Goal: Task Accomplishment & Management: Use online tool/utility

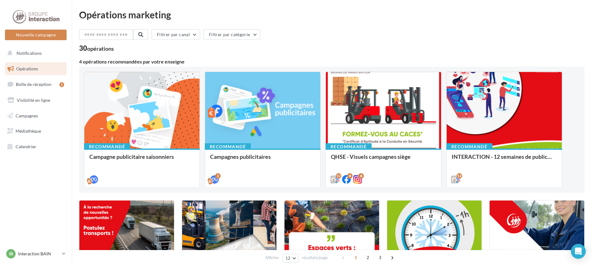
click at [274, 48] on div "30 opérations" at bounding box center [331, 49] width 505 height 8
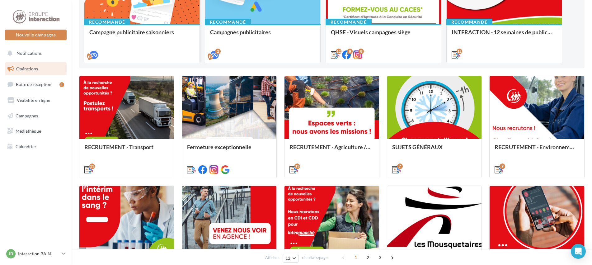
scroll to position [31, 0]
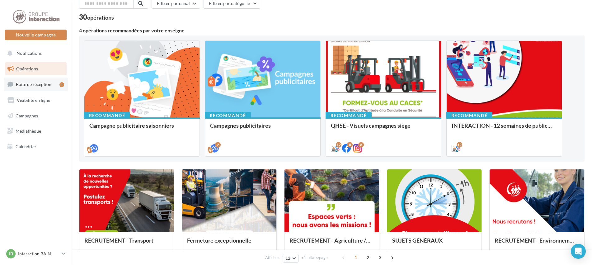
click at [47, 86] on span "Boîte de réception" at bounding box center [33, 84] width 35 height 5
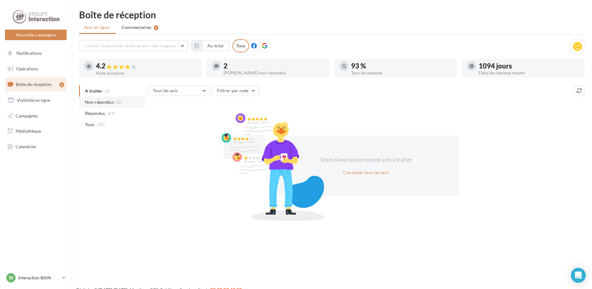
click at [117, 101] on span "(2)" at bounding box center [118, 102] width 5 height 5
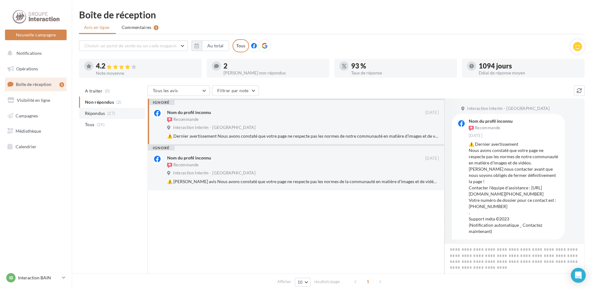
click at [104, 116] on span "Répondus" at bounding box center [95, 113] width 20 height 6
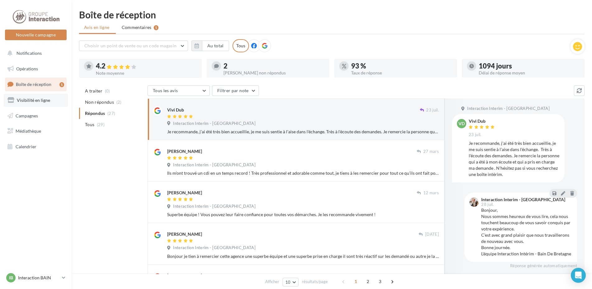
click at [39, 99] on span "Visibilité en ligne" at bounding box center [33, 99] width 33 height 5
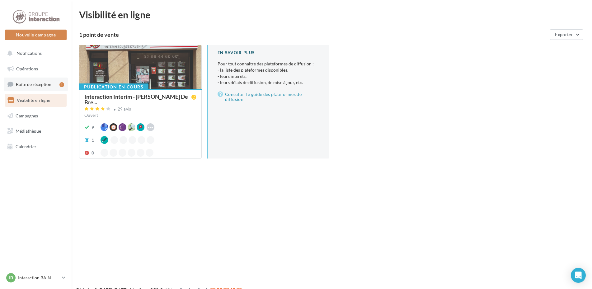
click at [36, 86] on span "Boîte de réception" at bounding box center [33, 84] width 35 height 5
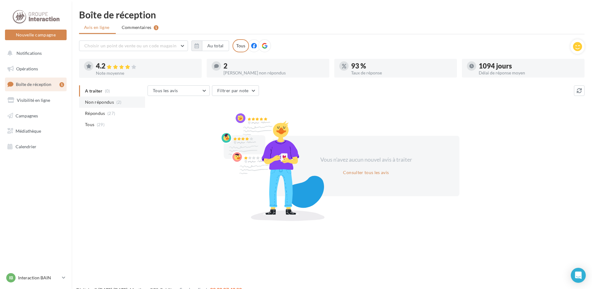
click at [92, 105] on span "Non répondus" at bounding box center [99, 102] width 29 height 6
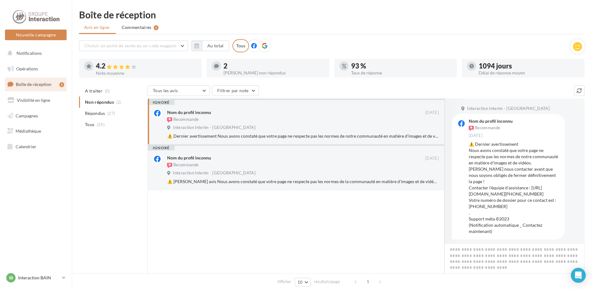
drag, startPoint x: 379, startPoint y: 127, endPoint x: 291, endPoint y: 192, distance: 109.1
click at [291, 192] on div at bounding box center [295, 244] width 297 height 108
click at [236, 169] on div "Recommande" at bounding box center [296, 165] width 258 height 7
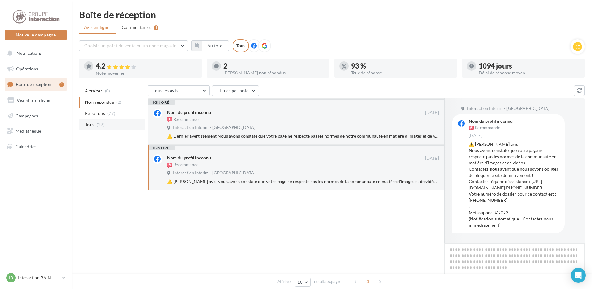
click at [97, 125] on span "(29)" at bounding box center [101, 124] width 8 height 5
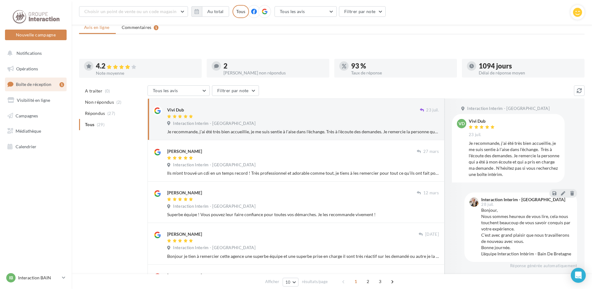
scroll to position [67, 0]
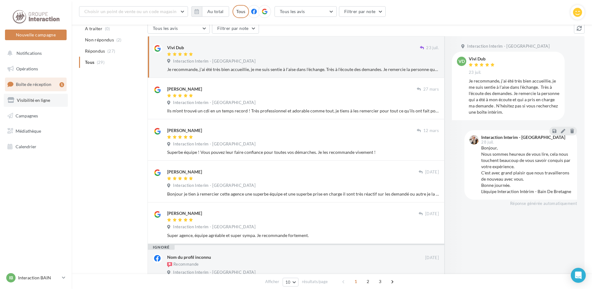
click at [28, 102] on span "Visibilité en ligne" at bounding box center [33, 99] width 33 height 5
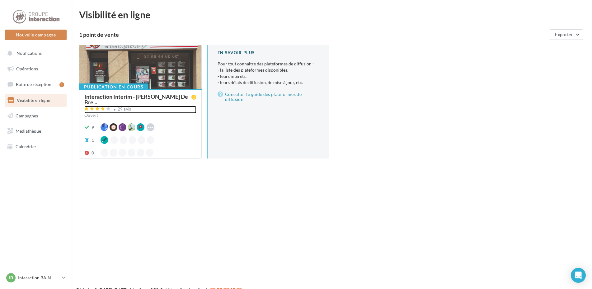
click at [171, 106] on div "29 avis" at bounding box center [140, 109] width 112 height 7
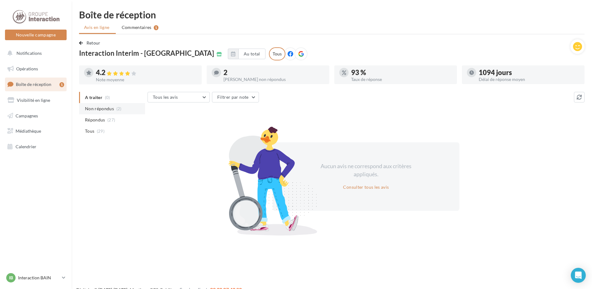
click at [113, 107] on span "Non répondus" at bounding box center [99, 108] width 29 height 6
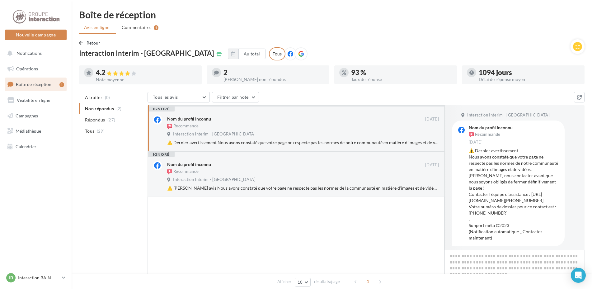
click at [42, 81] on link "Boîte de réception 1" at bounding box center [36, 83] width 64 height 13
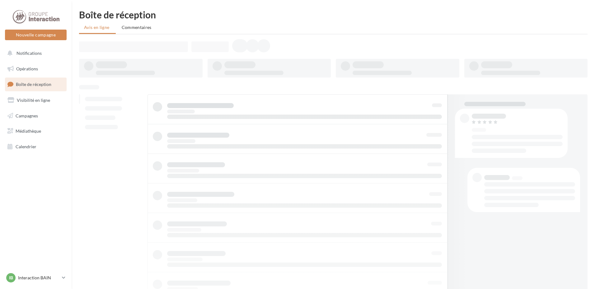
click at [34, 96] on link "Visibilité en ligne" at bounding box center [36, 100] width 64 height 13
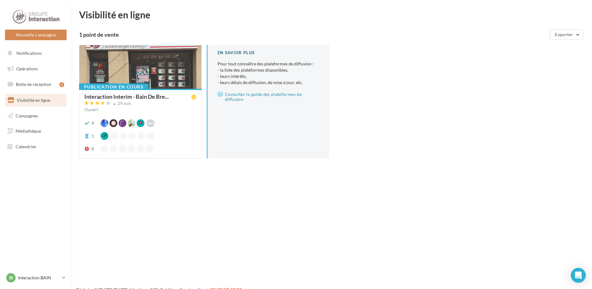
click at [132, 71] on div at bounding box center [140, 67] width 122 height 44
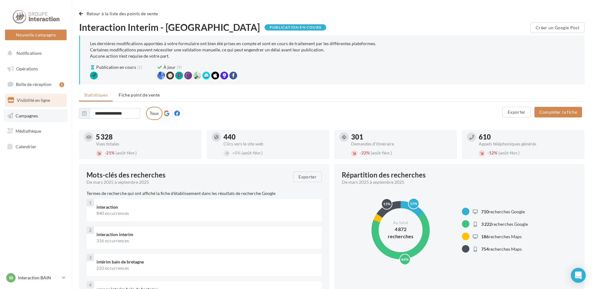
click at [37, 116] on span "Campagnes" at bounding box center [27, 115] width 22 height 5
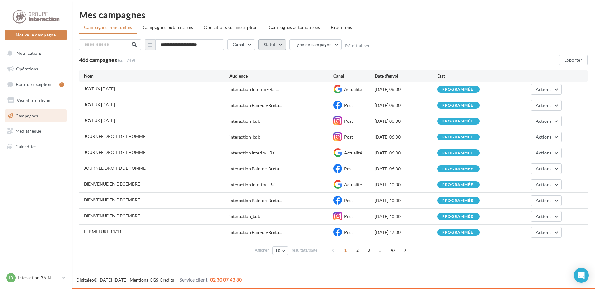
click at [272, 43] on button "Statut" at bounding box center [272, 44] width 28 height 11
click at [268, 80] on div "Programmée" at bounding box center [305, 84] width 83 height 9
click at [268, 84] on label at bounding box center [267, 83] width 6 height 6
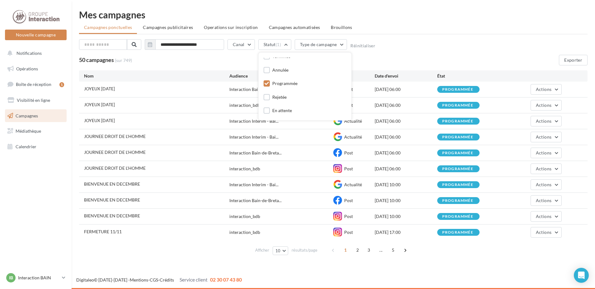
click at [359, 61] on div "50 campagnes (sur 749) Exporter" at bounding box center [333, 60] width 508 height 11
click at [282, 253] on button "10" at bounding box center [281, 250] width 16 height 9
click at [286, 259] on div "**********" at bounding box center [333, 133] width 523 height 267
click at [106, 89] on span "JOYEUX NOEL" at bounding box center [99, 88] width 31 height 5
click at [283, 250] on button "10" at bounding box center [281, 250] width 16 height 9
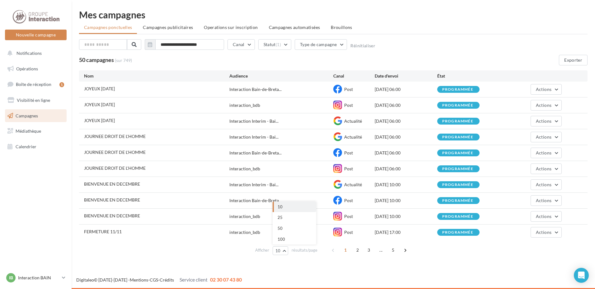
click at [313, 265] on div "**********" at bounding box center [333, 133] width 523 height 267
click at [148, 47] on icon "button" at bounding box center [150, 44] width 4 height 5
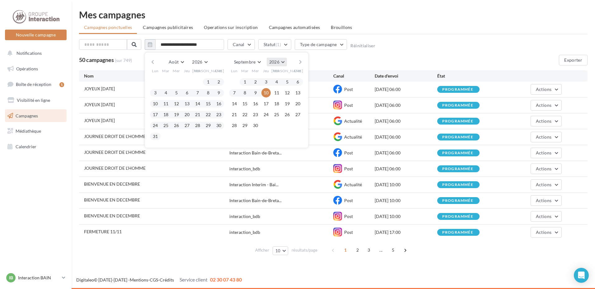
click at [281, 60] on button "2026" at bounding box center [277, 62] width 20 height 9
click at [269, 77] on button "2025" at bounding box center [265, 76] width 44 height 11
click at [174, 61] on span "Août" at bounding box center [174, 61] width 10 height 5
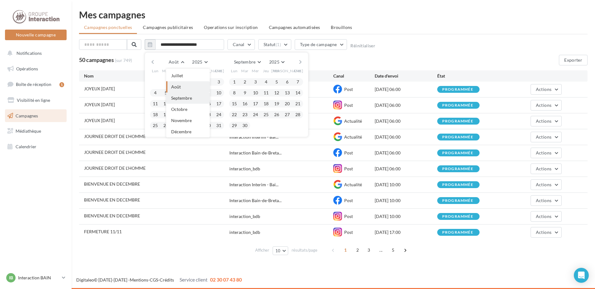
click at [183, 96] on span "Septembre" at bounding box center [181, 97] width 21 height 5
click at [252, 63] on span "Octobre" at bounding box center [249, 61] width 17 height 5
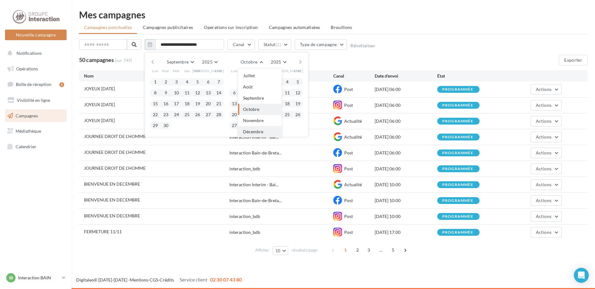
click at [256, 129] on span "Décembre" at bounding box center [253, 131] width 20 height 5
click at [257, 126] on button "31" at bounding box center [255, 125] width 9 height 9
click at [152, 62] on button "button" at bounding box center [152, 62] width 5 height 9
click at [157, 83] on button "1" at bounding box center [155, 81] width 9 height 9
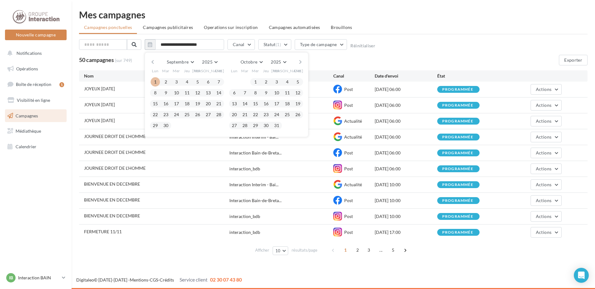
type input "**********"
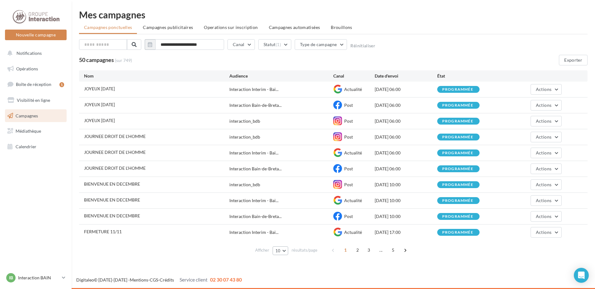
click at [280, 251] on span "10" at bounding box center [277, 250] width 5 height 5
click at [288, 242] on button "100" at bounding box center [295, 239] width 44 height 11
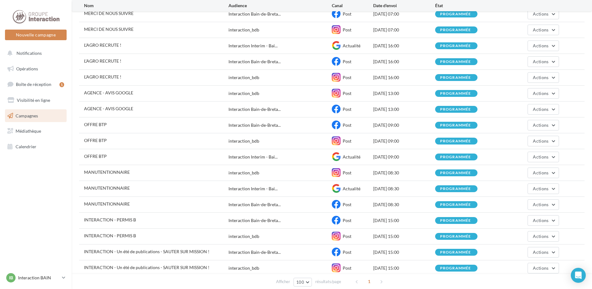
scroll to position [568, 0]
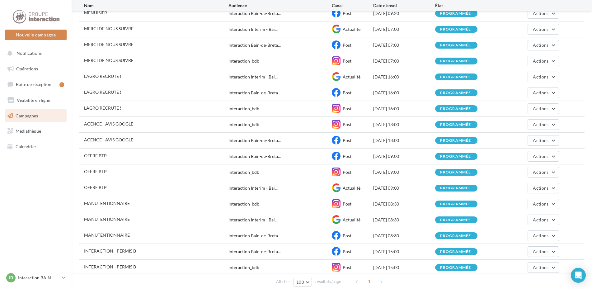
click at [109, 92] on span "L'AGRO RECRUTE !" at bounding box center [102, 91] width 37 height 5
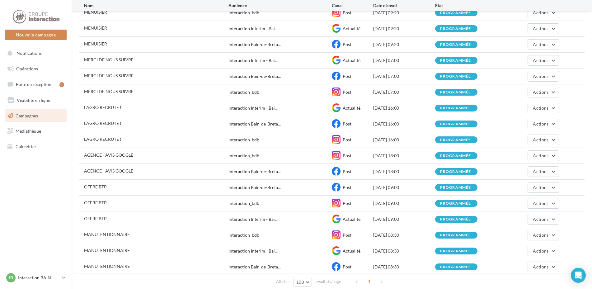
scroll to position [506, 0]
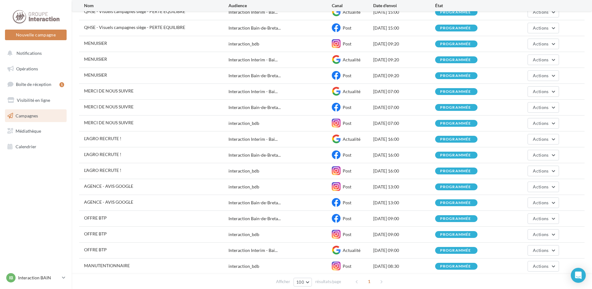
click at [122, 91] on span "MERCI DE NOUS SUIVRE" at bounding box center [108, 90] width 49 height 5
click at [95, 75] on span "MENUISIER" at bounding box center [95, 74] width 23 height 5
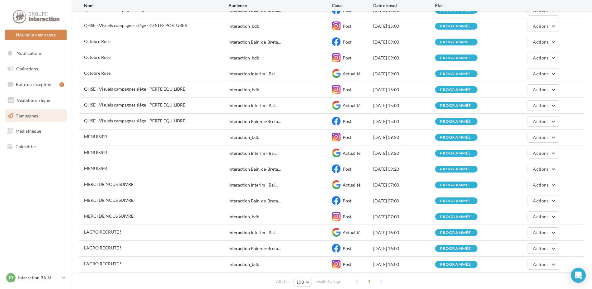
scroll to position [381, 0]
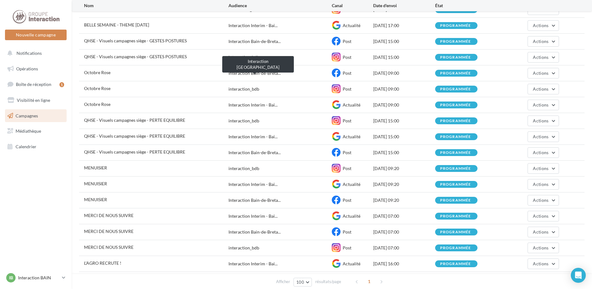
click at [264, 71] on span "Interaction Bain-de-Breta..." at bounding box center [254, 73] width 52 height 6
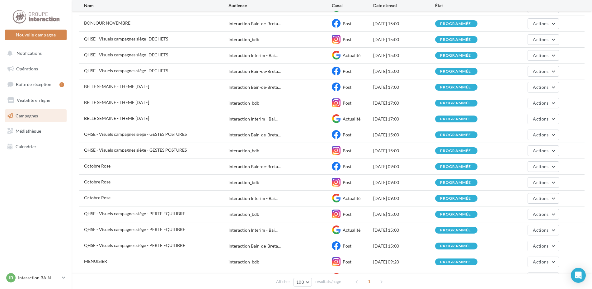
scroll to position [257, 0]
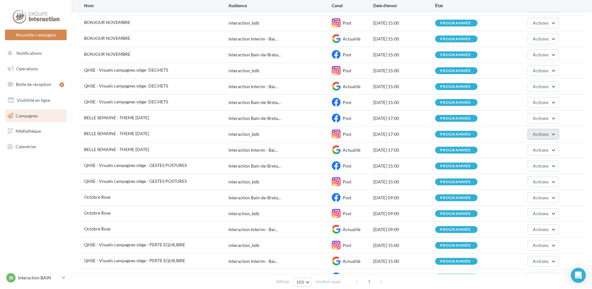
click at [545, 139] on button "Actions" at bounding box center [542, 134] width 31 height 11
click at [545, 133] on span "Actions" at bounding box center [541, 133] width 16 height 5
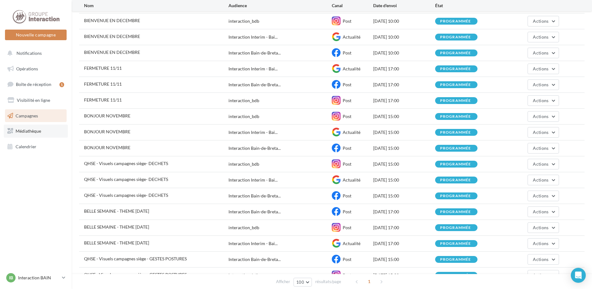
click at [58, 134] on link "Médiathèque" at bounding box center [36, 130] width 64 height 13
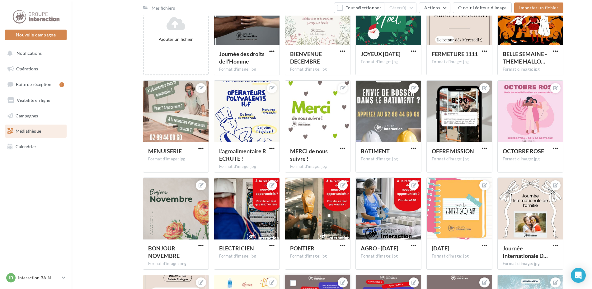
scroll to position [249, 0]
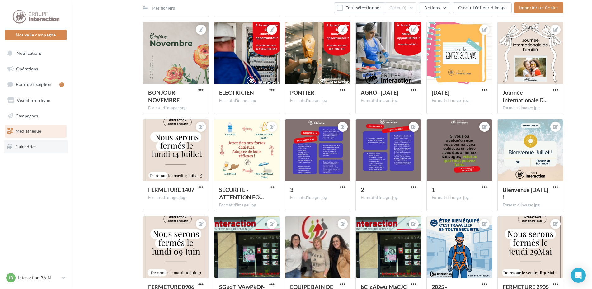
click at [33, 150] on link "Calendrier" at bounding box center [36, 146] width 64 height 13
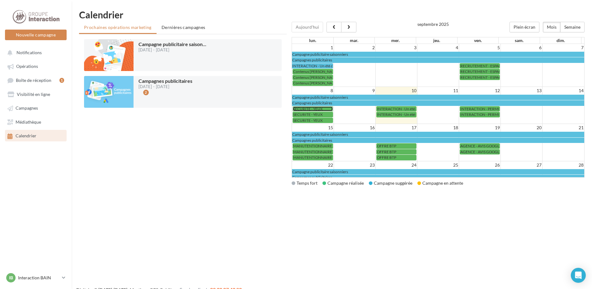
click at [312, 107] on span "SECURITE - YEUX" at bounding box center [308, 108] width 30 height 5
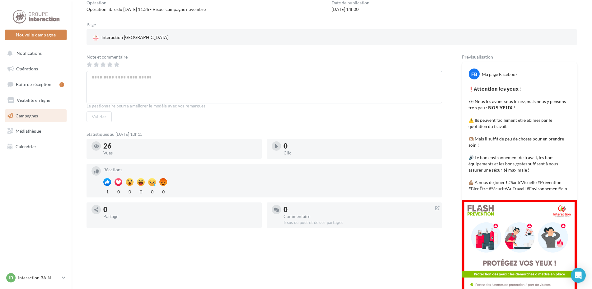
scroll to position [31, 0]
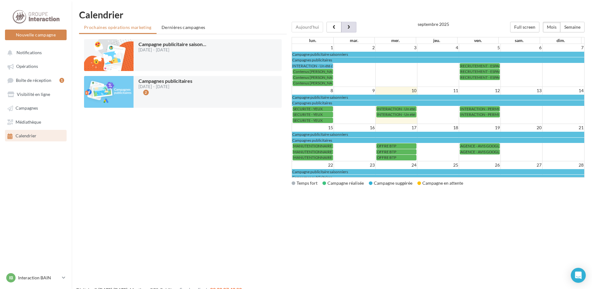
click at [346, 25] on span "button" at bounding box center [348, 27] width 5 height 4
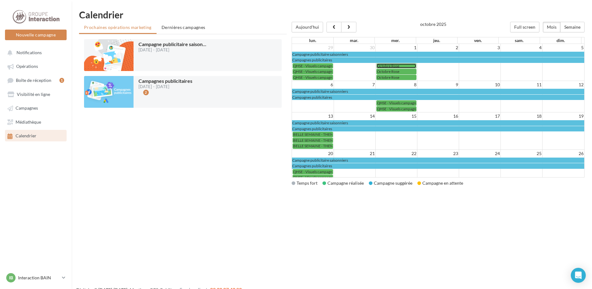
click at [391, 66] on span "Octobre Rose" at bounding box center [388, 65] width 22 height 5
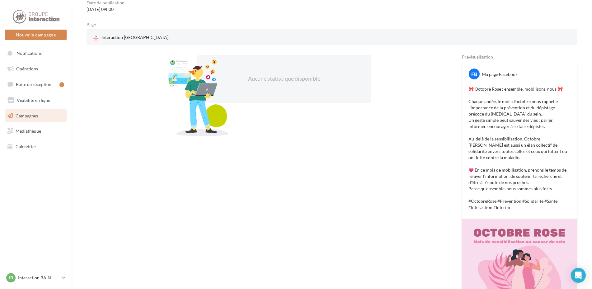
scroll to position [31, 0]
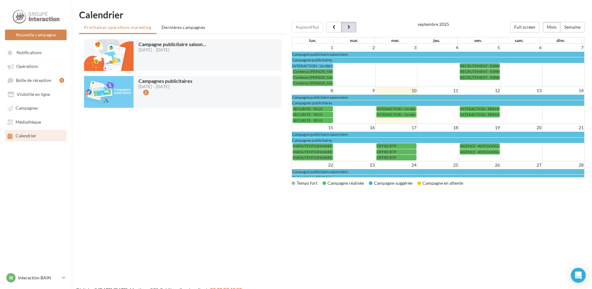
click at [344, 26] on button "button" at bounding box center [348, 27] width 15 height 11
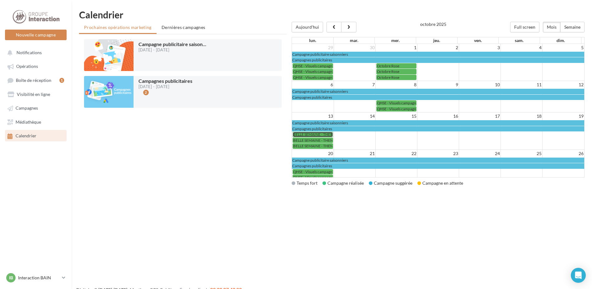
click at [321, 134] on span "BELLE SEMAINE - THEME [DATE]" at bounding box center [320, 134] width 55 height 5
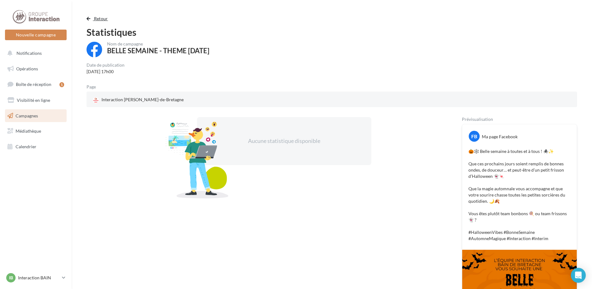
click at [91, 20] on button "Retour" at bounding box center [99, 18] width 24 height 7
click at [97, 18] on span "Retour" at bounding box center [101, 18] width 14 height 5
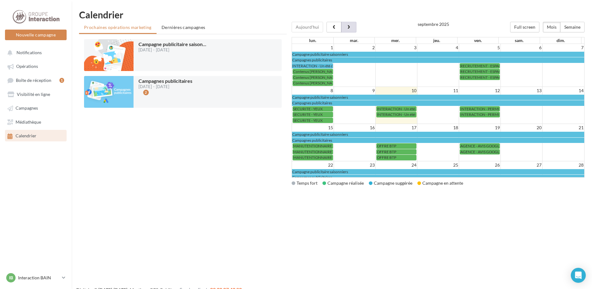
click at [349, 26] on span "button" at bounding box center [348, 27] width 5 height 4
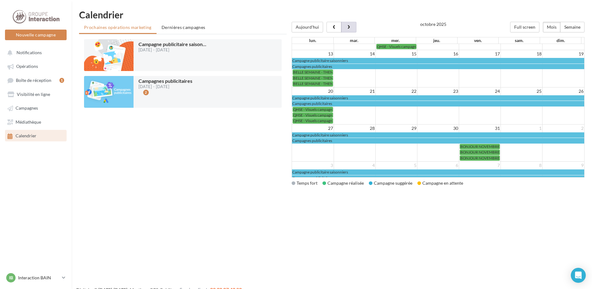
scroll to position [66, 0]
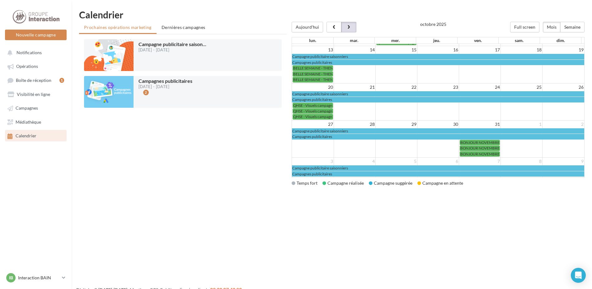
click at [351, 27] on button "button" at bounding box center [348, 27] width 15 height 11
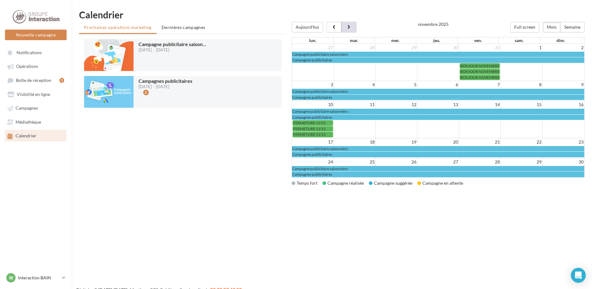
click at [351, 27] on button "button" at bounding box center [348, 27] width 15 height 11
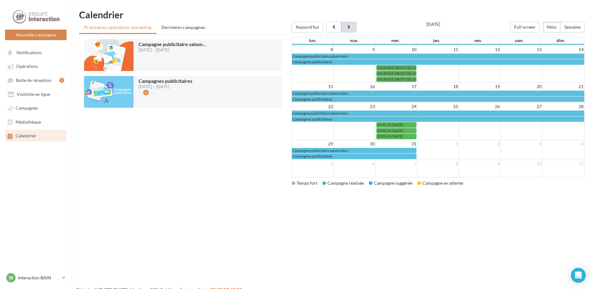
scroll to position [0, 0]
